Goal: Information Seeking & Learning: Learn about a topic

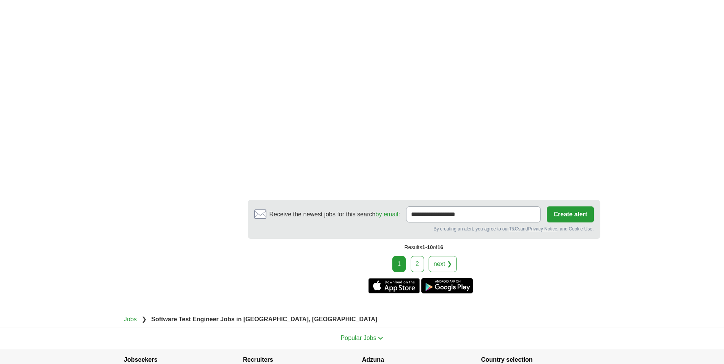
scroll to position [1196, 0]
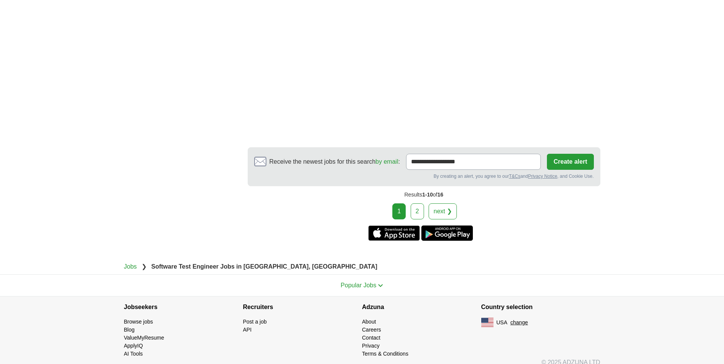
click at [422, 203] on link "2" at bounding box center [416, 211] width 13 height 16
